Goal: Find specific page/section: Find specific page/section

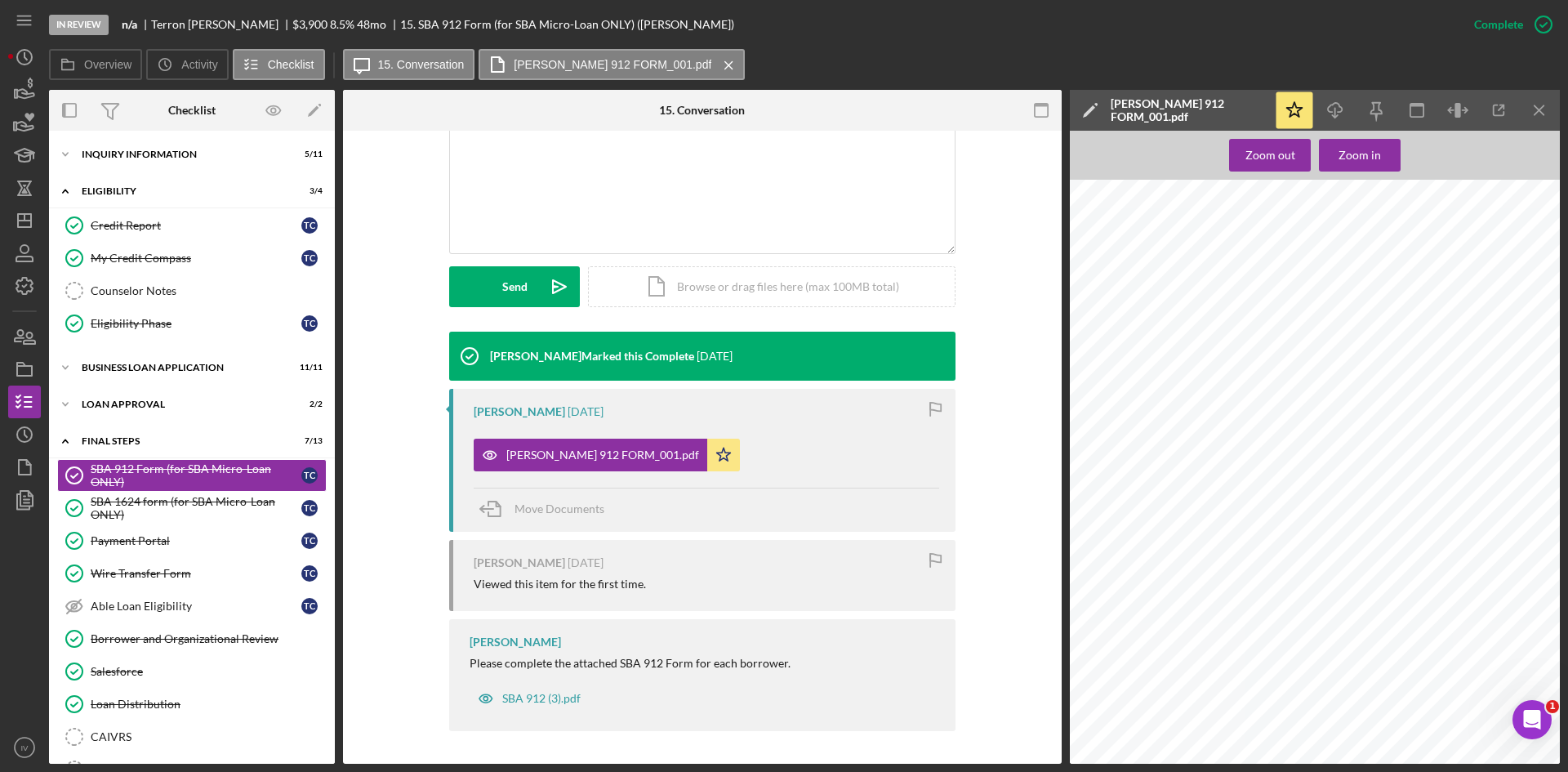
scroll to position [408, 0]
click at [155, 506] on div "SBA 1624 form (for SBA Micro-Loan ONLY)" at bounding box center [196, 508] width 211 height 26
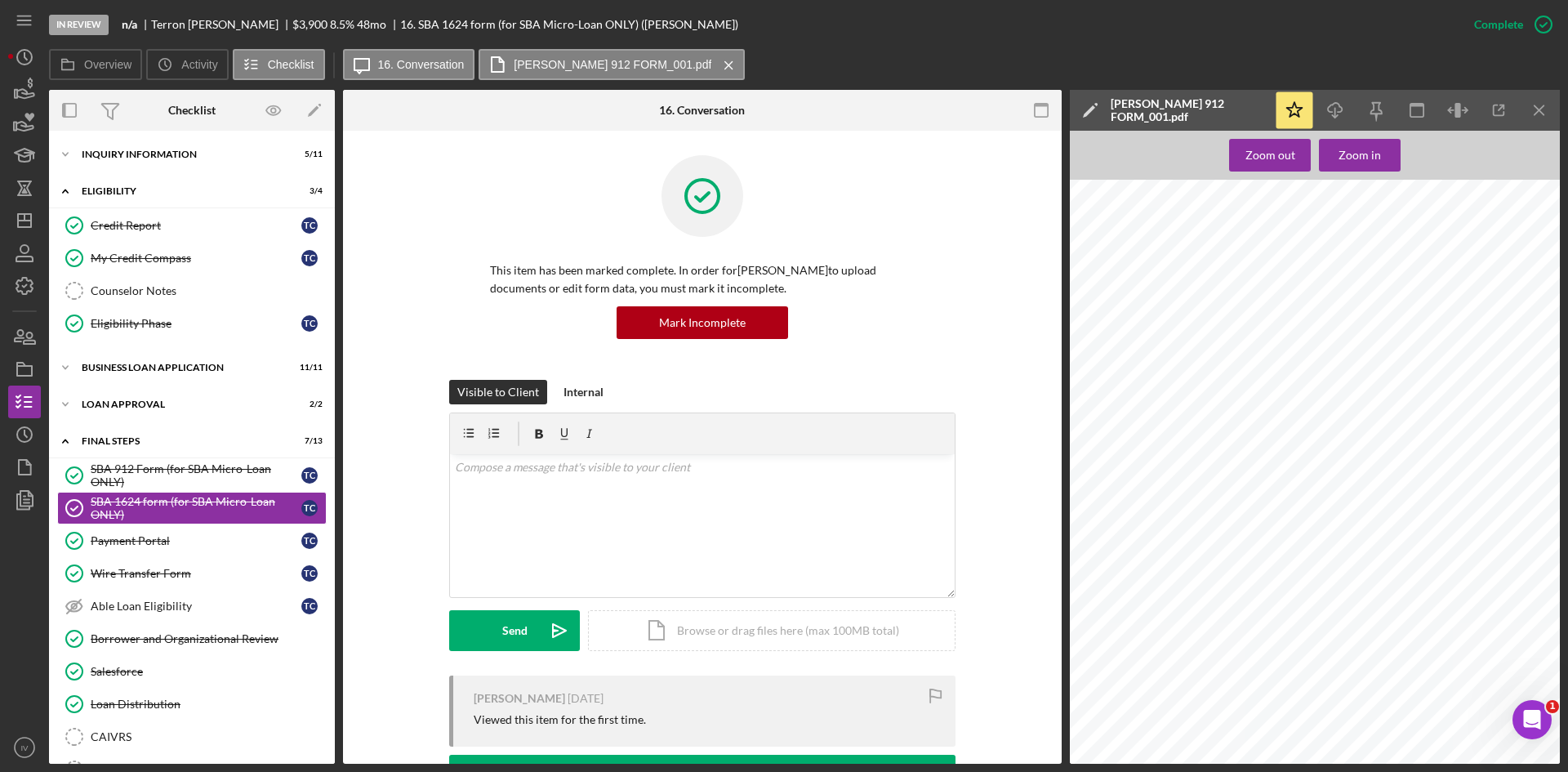
scroll to position [344, 0]
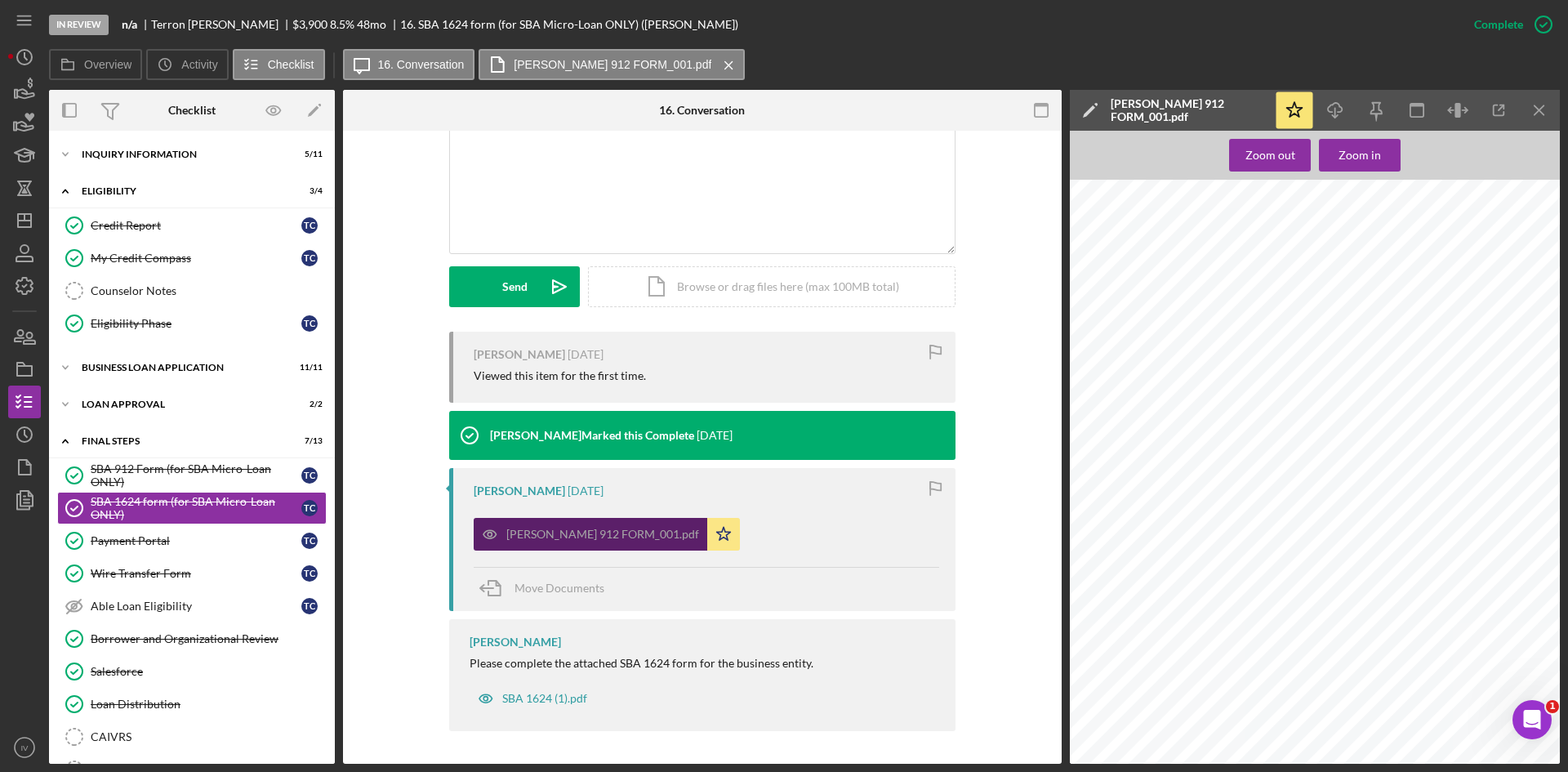
click at [658, 538] on div "[PERSON_NAME] 912 FORM_001.pdf" at bounding box center [602, 534] width 192 height 13
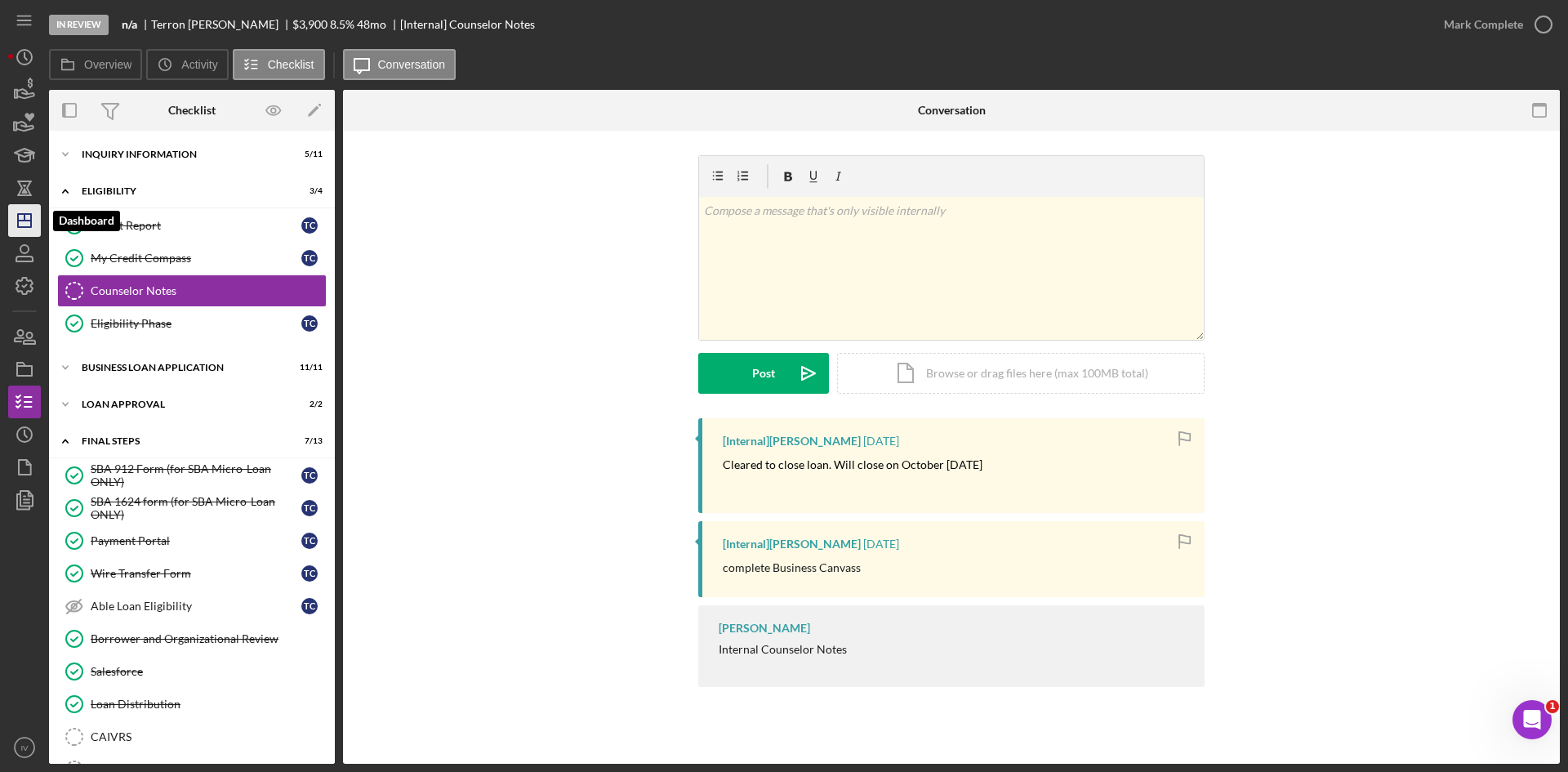
click at [34, 218] on icon "Icon/Dashboard" at bounding box center [24, 220] width 41 height 41
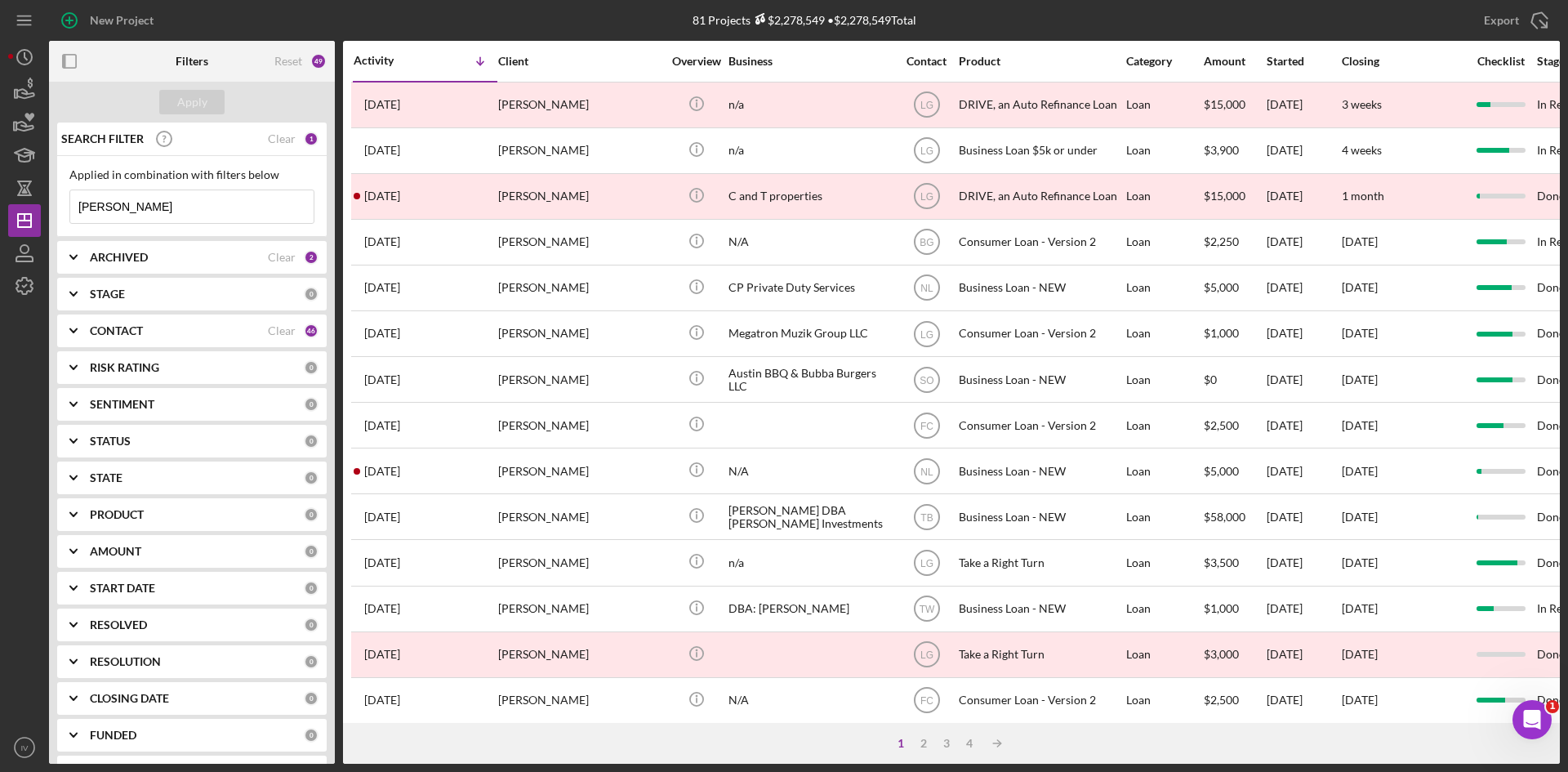
click at [242, 219] on input "[PERSON_NAME]" at bounding box center [191, 206] width 243 height 32
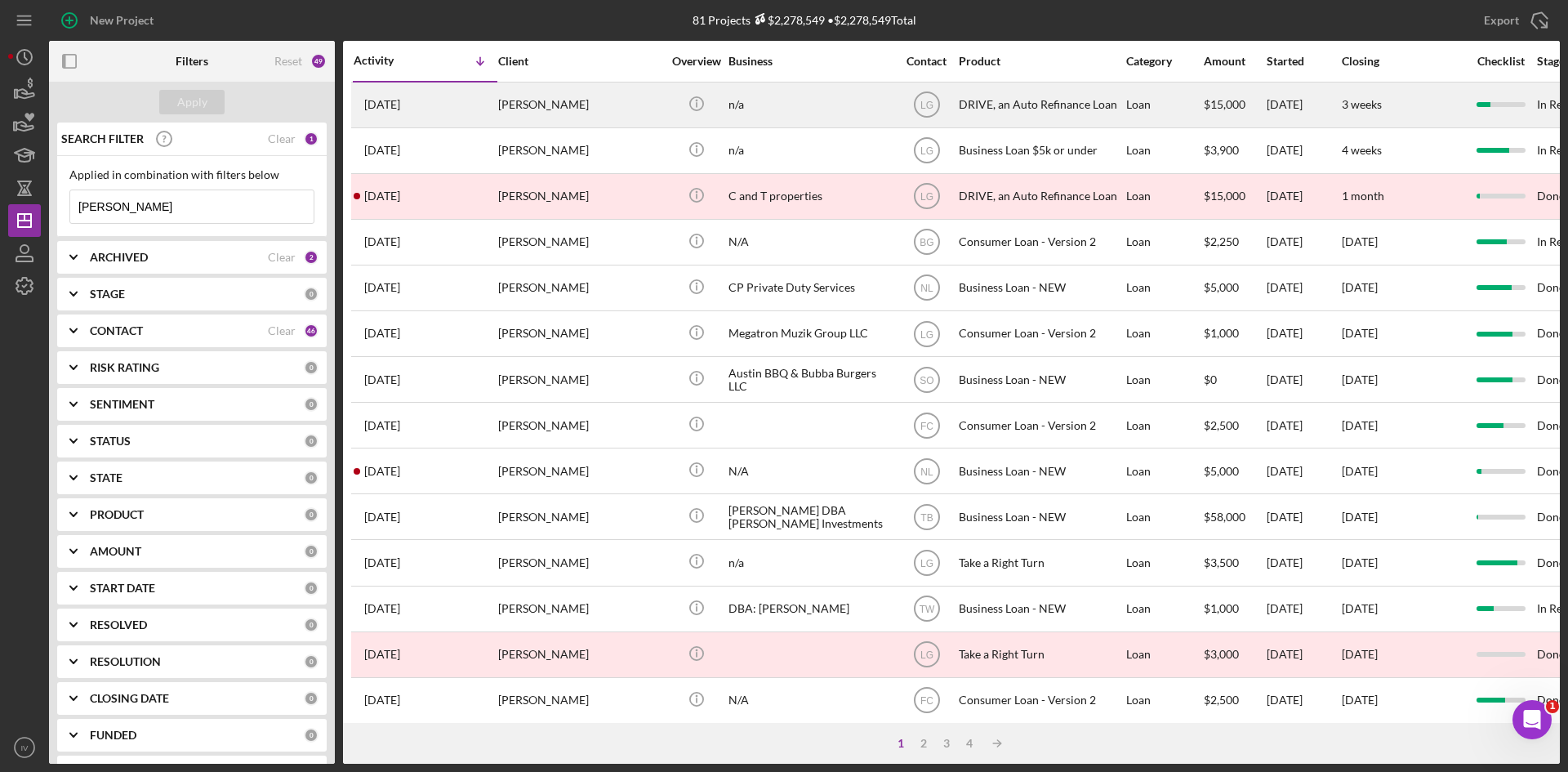
click at [572, 104] on div "[PERSON_NAME]" at bounding box center [579, 105] width 163 height 44
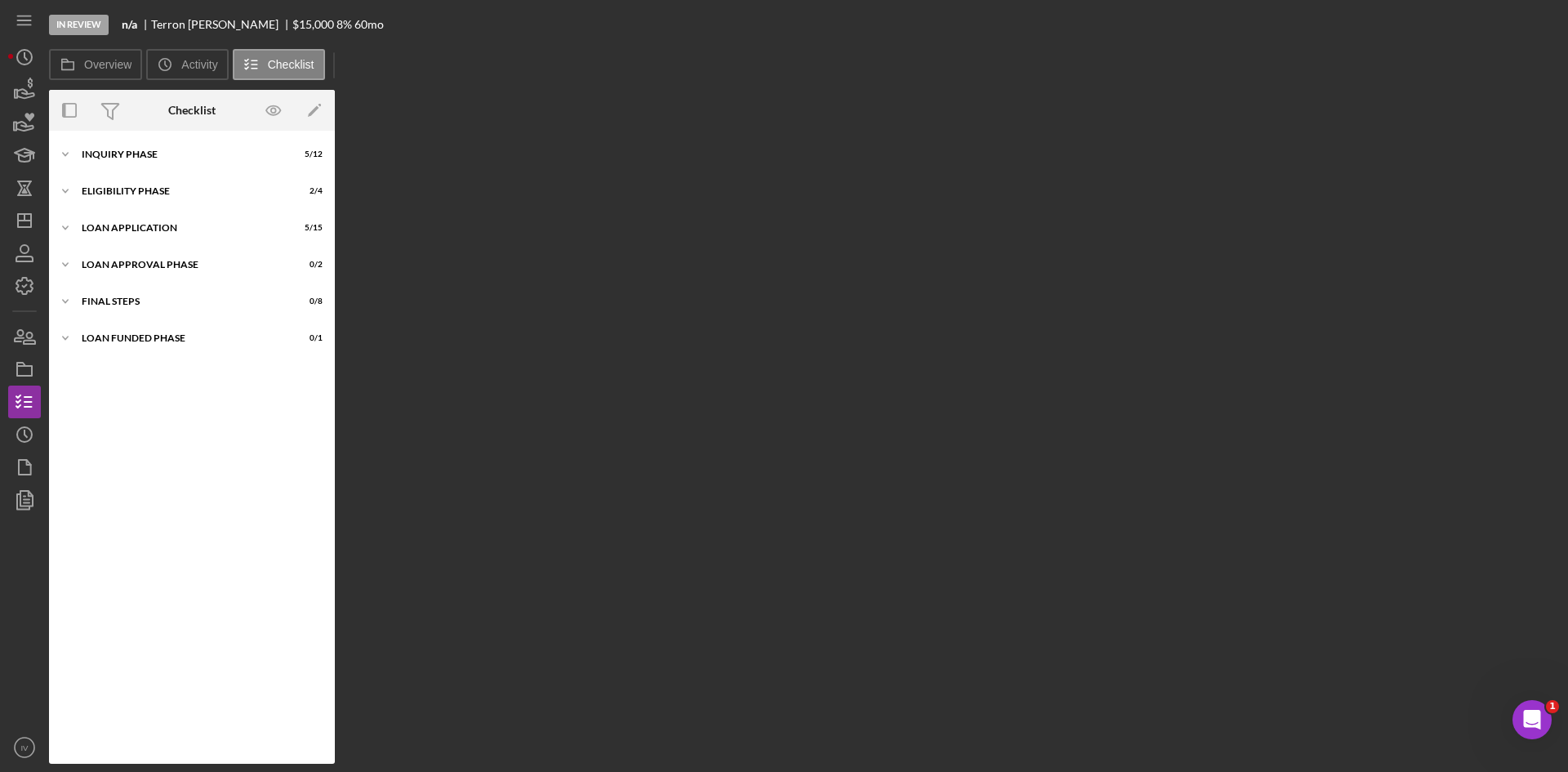
scroll to position [97, 0]
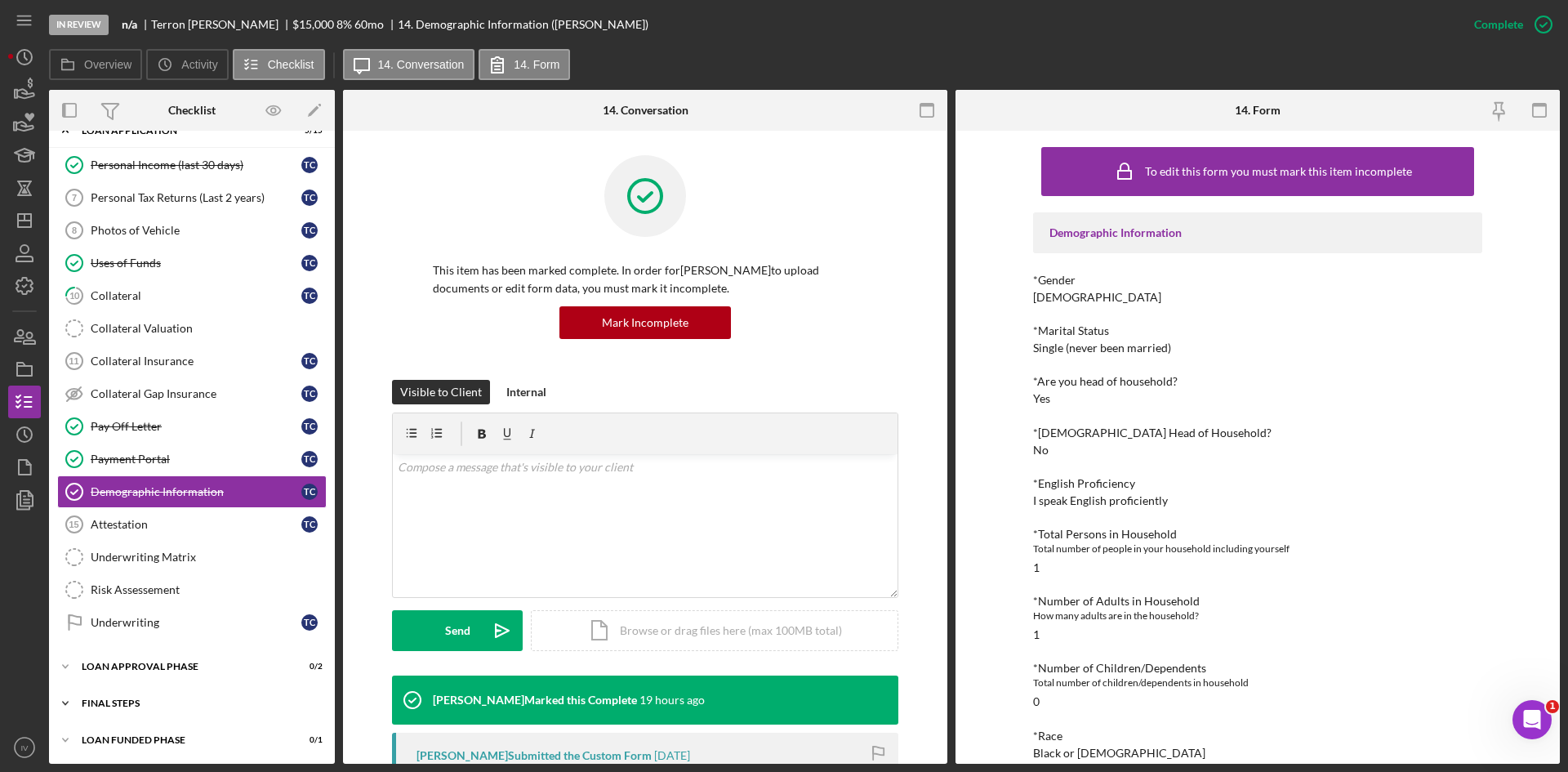
click at [125, 696] on div "Icon/Expander FINAL STEPS 0 / 8" at bounding box center [191, 703] width 286 height 32
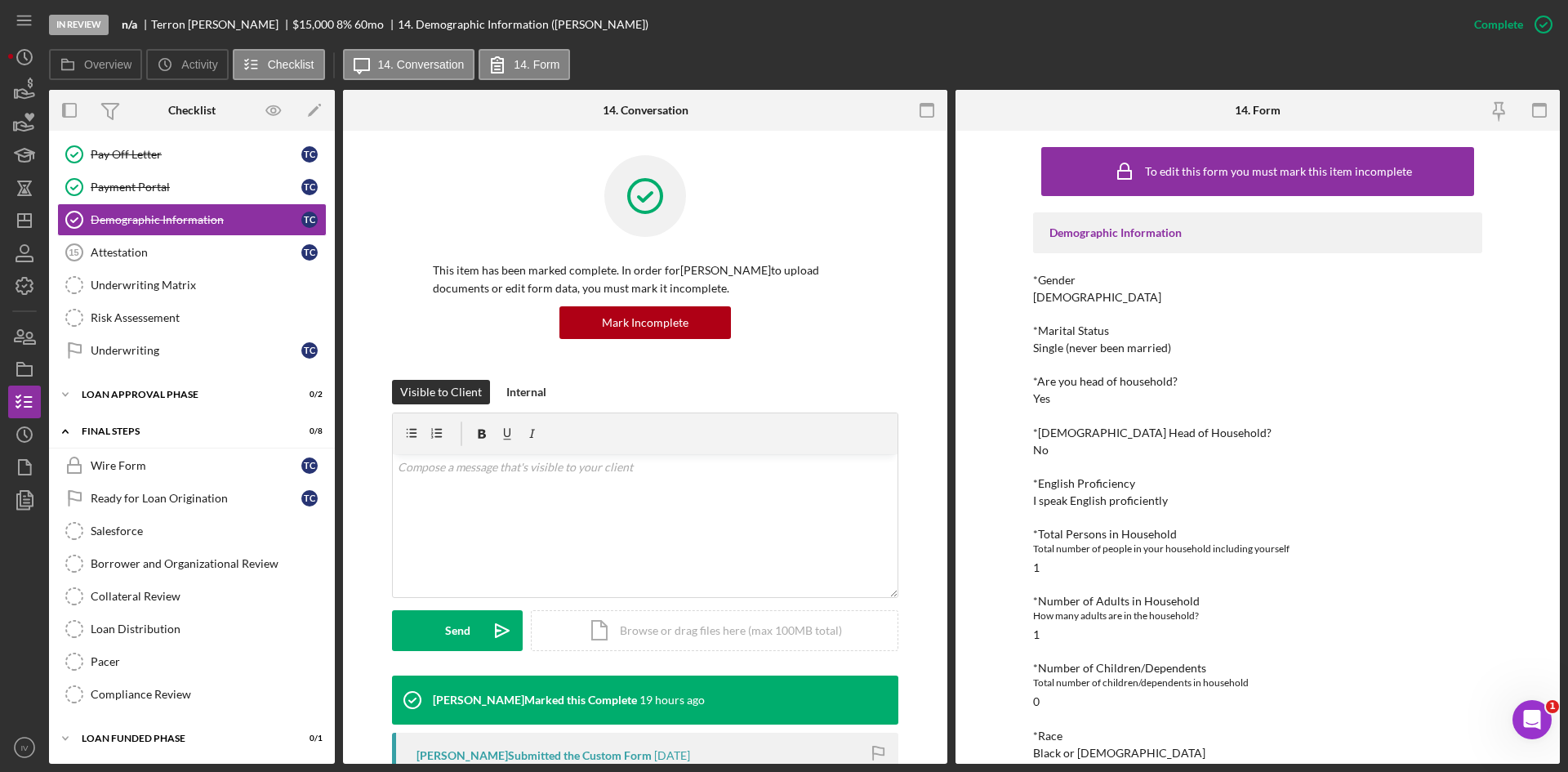
scroll to position [0, 0]
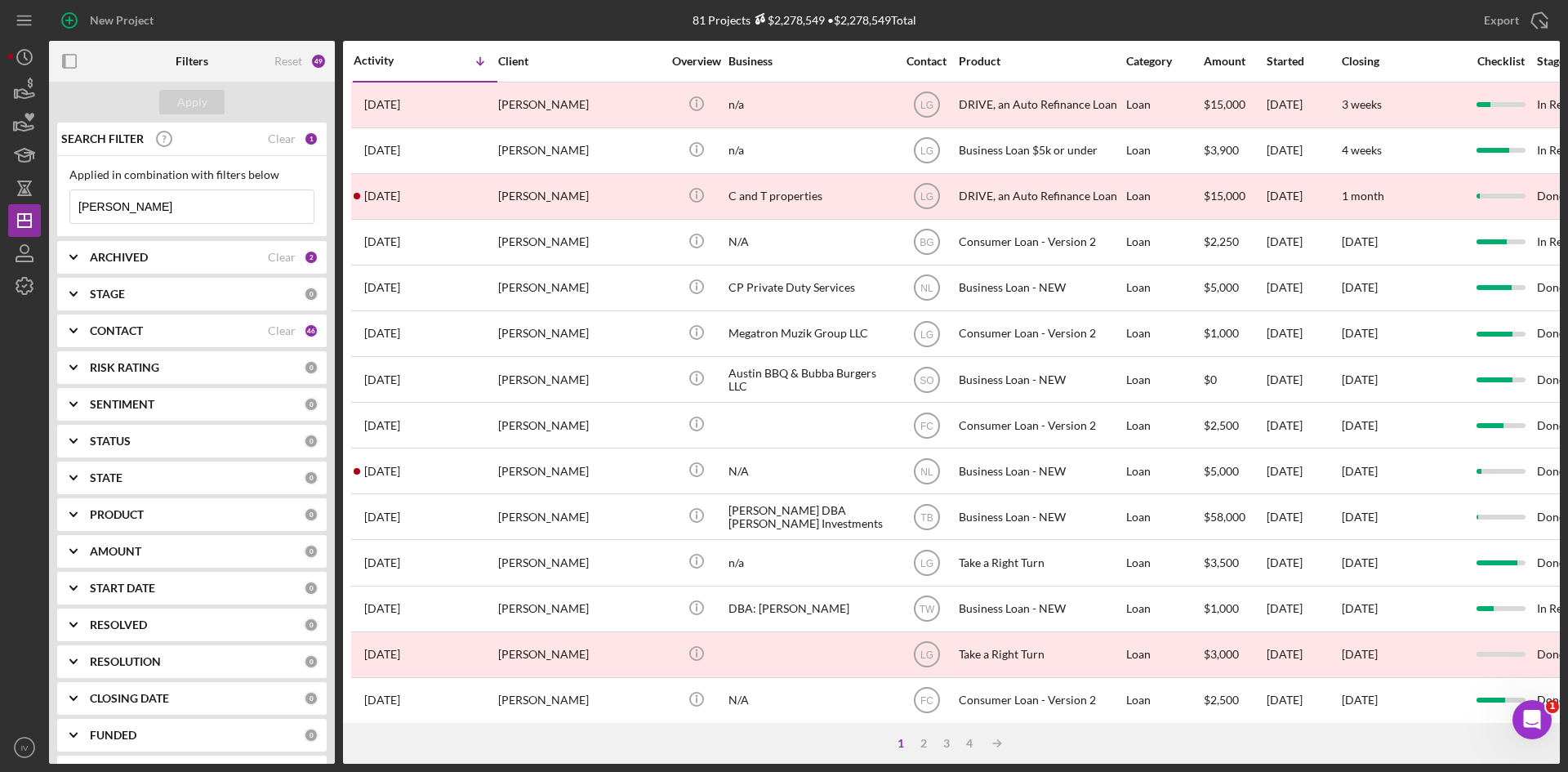
click at [207, 205] on input "[PERSON_NAME]" at bounding box center [191, 206] width 243 height 32
